Goal: Task Accomplishment & Management: Manage account settings

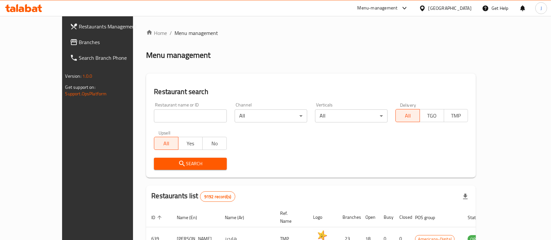
click at [149, 116] on div "Home / Menu management Menu management Restaurant search Restaurant name or ID …" at bounding box center [311, 227] width 330 height 397
click at [154, 116] on input "search" at bounding box center [190, 115] width 73 height 13
type input "haxobit"
click button "Search" at bounding box center [190, 164] width 73 height 12
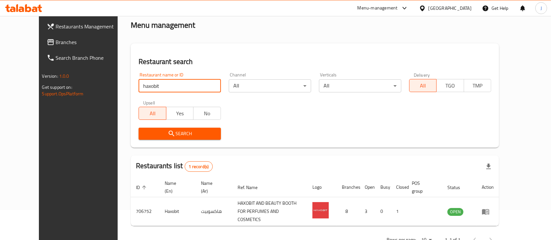
scroll to position [45, 0]
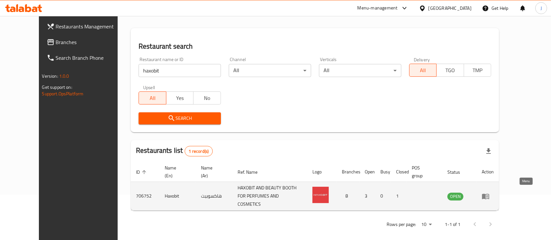
click at [490, 194] on icon "enhanced table" at bounding box center [486, 197] width 8 height 8
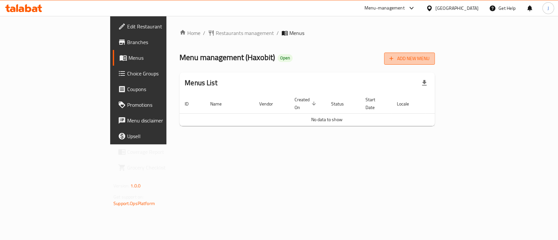
click at [429, 57] on span "Add New Menu" at bounding box center [409, 59] width 40 height 8
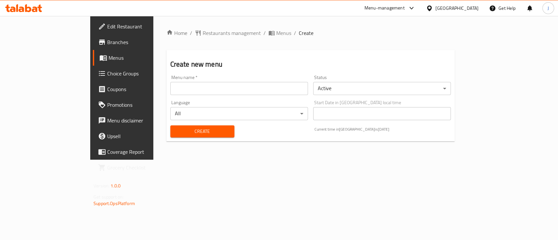
click at [170, 82] on input "text" at bounding box center [239, 88] width 138 height 13
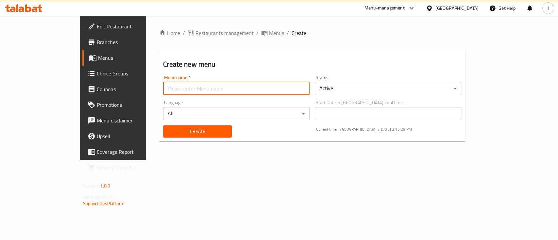
type input "Promotion"
click at [168, 129] on span "Create" at bounding box center [197, 131] width 58 height 8
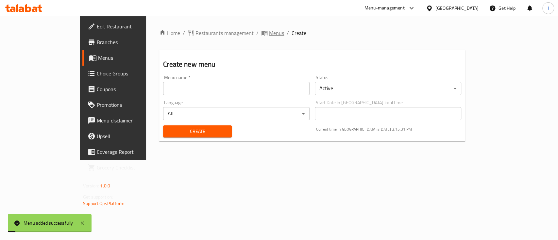
click at [269, 33] on span "Menus" at bounding box center [276, 33] width 15 height 8
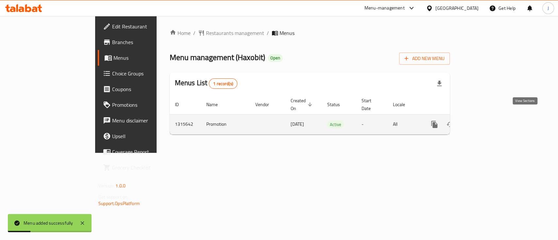
click at [489, 117] on link "enhanced table" at bounding box center [482, 125] width 16 height 16
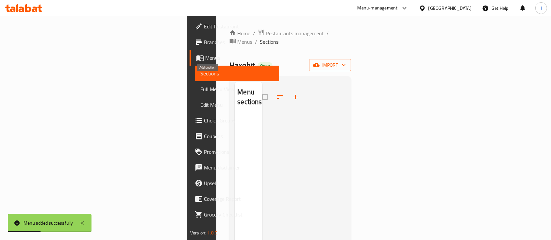
click at [293, 95] on icon "button" at bounding box center [295, 97] width 5 height 5
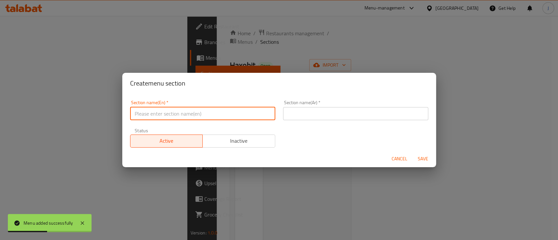
click at [184, 118] on input "text" at bounding box center [202, 113] width 145 height 13
type input "Offer"
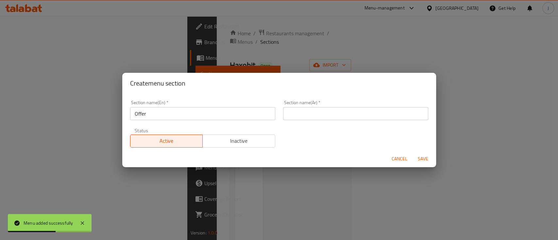
click at [318, 106] on div "Section name(Ar)   * Section name(Ar) *" at bounding box center [355, 110] width 145 height 20
click at [317, 116] on input "text" at bounding box center [355, 113] width 145 height 13
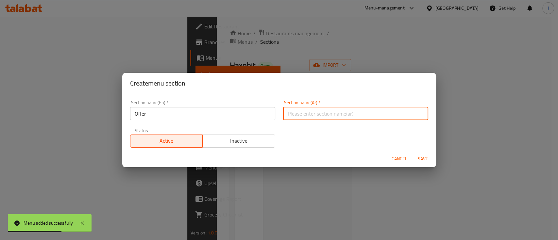
type input "يعرض"
click at [426, 159] on span "Save" at bounding box center [423, 159] width 16 height 8
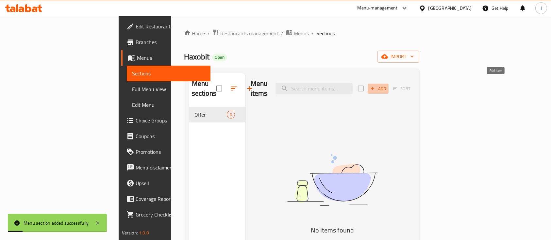
click at [387, 85] on span "Add" at bounding box center [378, 89] width 18 height 8
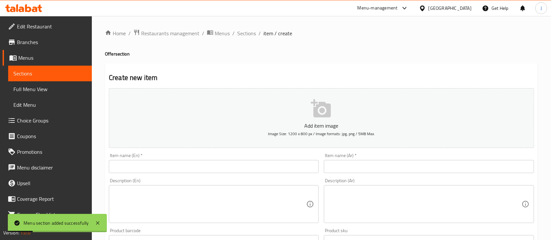
drag, startPoint x: 157, startPoint y: 161, endPoint x: 155, endPoint y: 164, distance: 3.8
click at [156, 161] on input "text" at bounding box center [214, 166] width 210 height 13
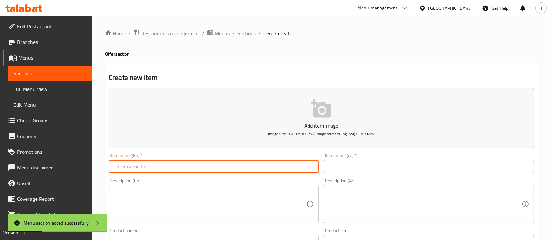
type input "Offer"
click at [365, 169] on input "text" at bounding box center [429, 166] width 210 height 13
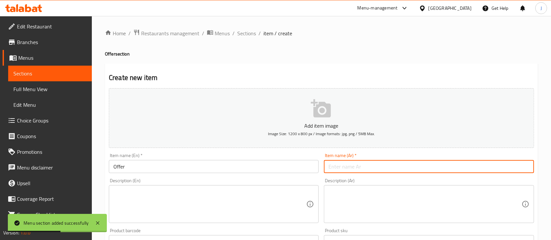
type input "يعرض"
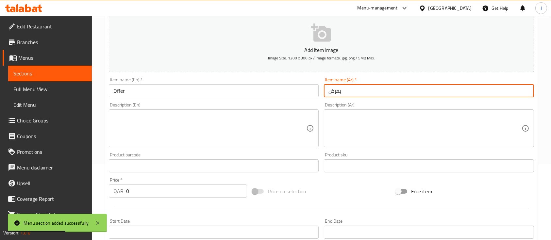
scroll to position [174, 0]
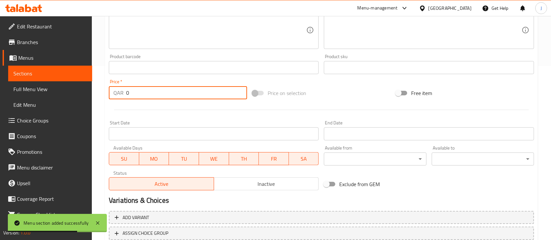
drag, startPoint x: 141, startPoint y: 89, endPoint x: 77, endPoint y: 93, distance: 64.5
click at [77, 93] on div "Edit Restaurant Branches Menus Sections Full Menu View Edit Menu Choice Groups …" at bounding box center [275, 65] width 551 height 446
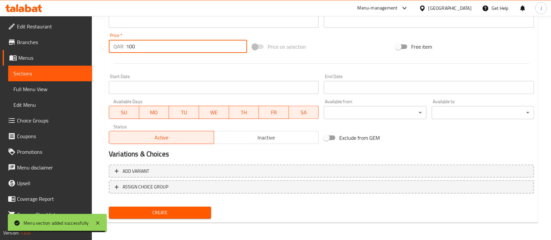
scroll to position [222, 0]
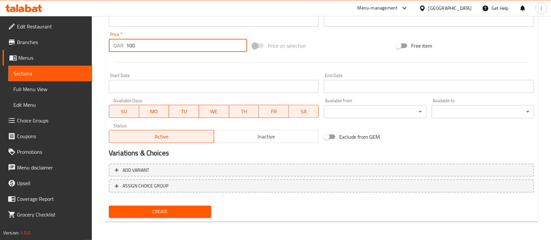
type input "100"
click at [204, 213] on span "Create" at bounding box center [160, 212] width 92 height 8
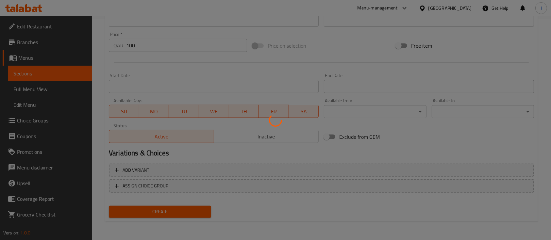
type input "0"
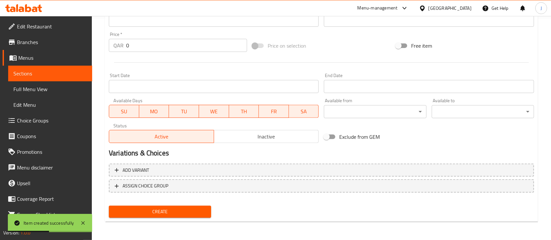
drag, startPoint x: 520, startPoint y: 45, endPoint x: 492, endPoint y: 40, distance: 28.5
click at [519, 45] on div "Free item" at bounding box center [464, 46] width 143 height 18
